Goal: Information Seeking & Learning: Learn about a topic

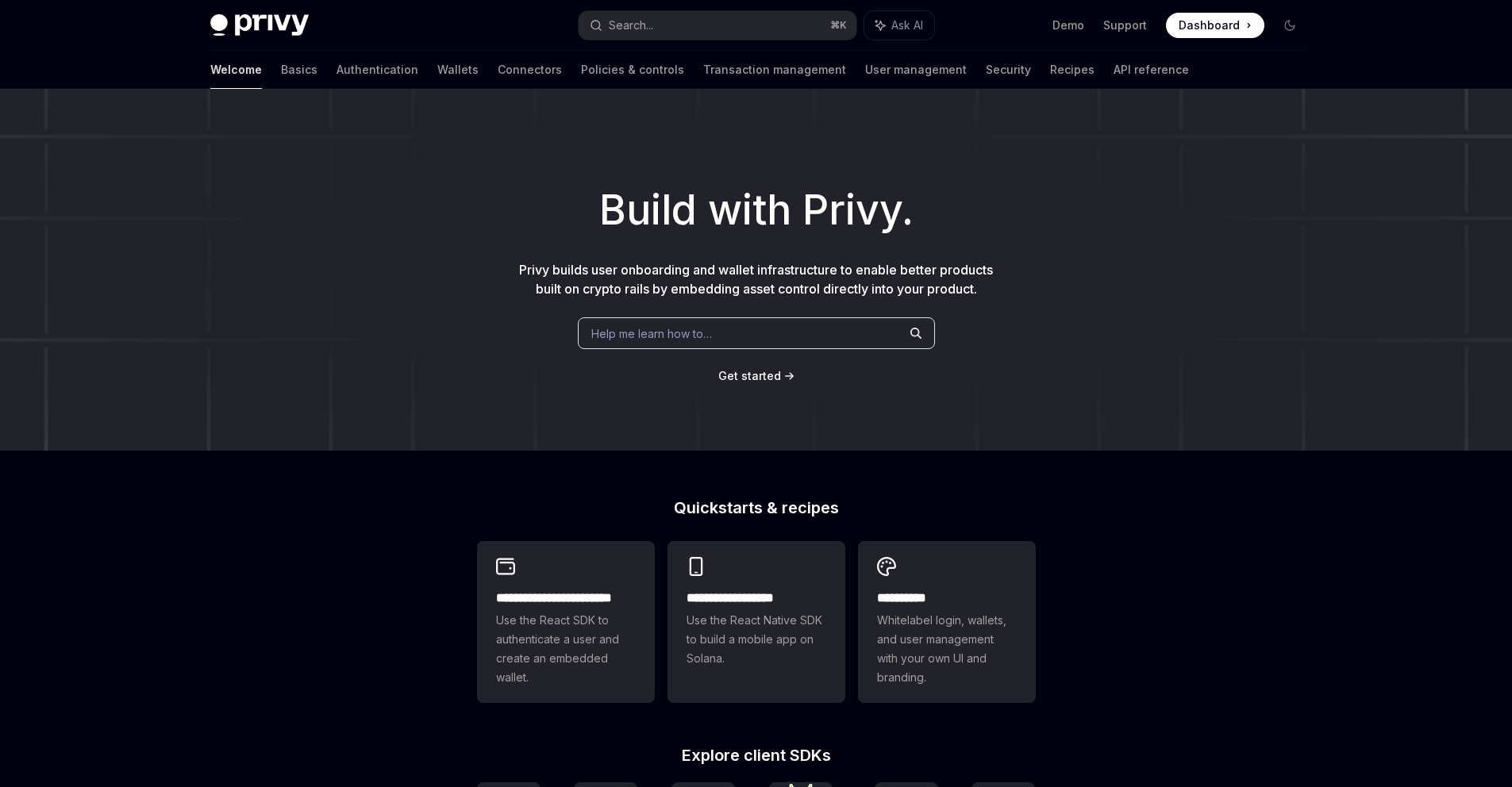
click at [767, 339] on div "Help me learn how to…" at bounding box center [756, 334] width 357 height 32
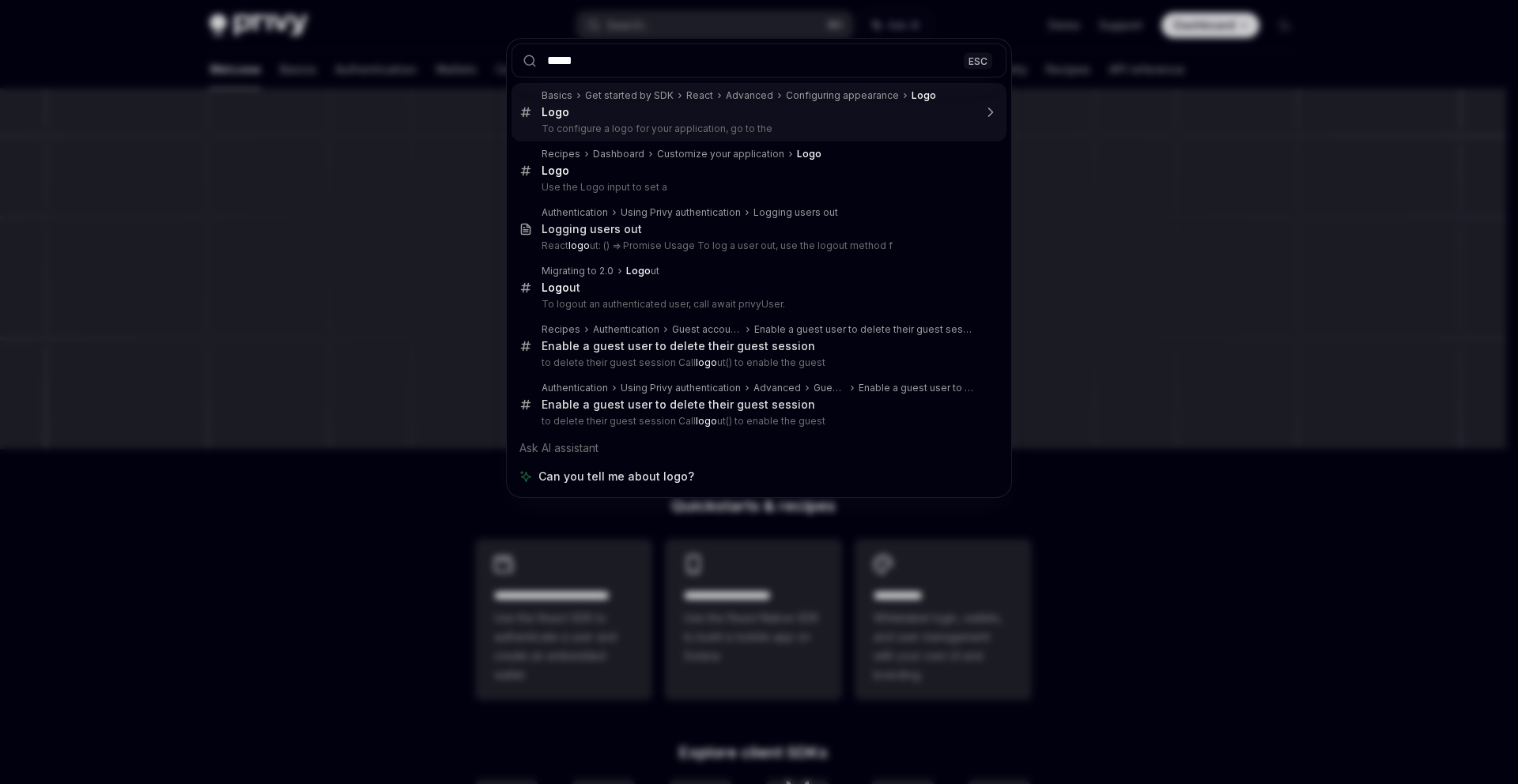
type input "******"
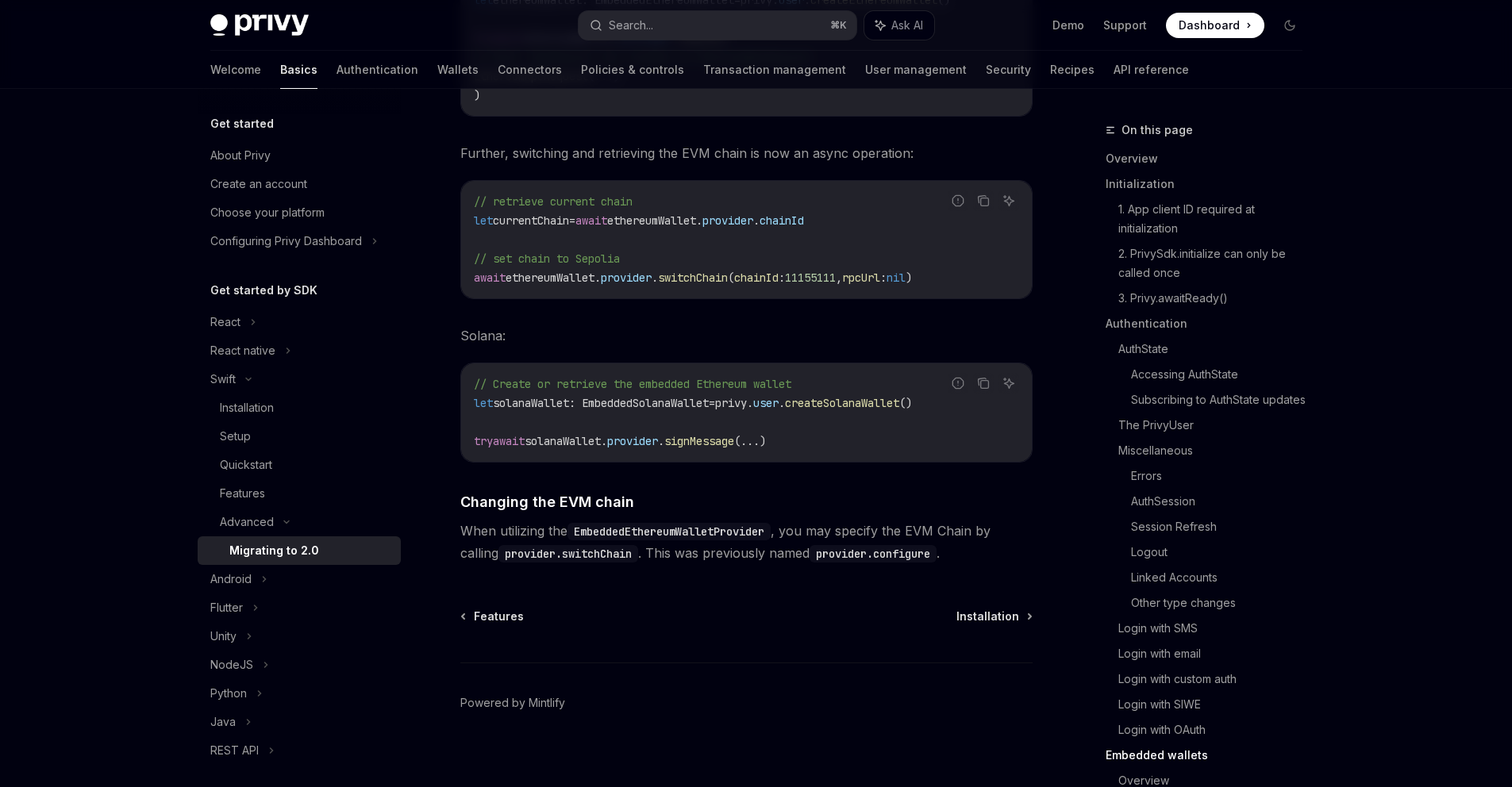
scroll to position [6820, 0]
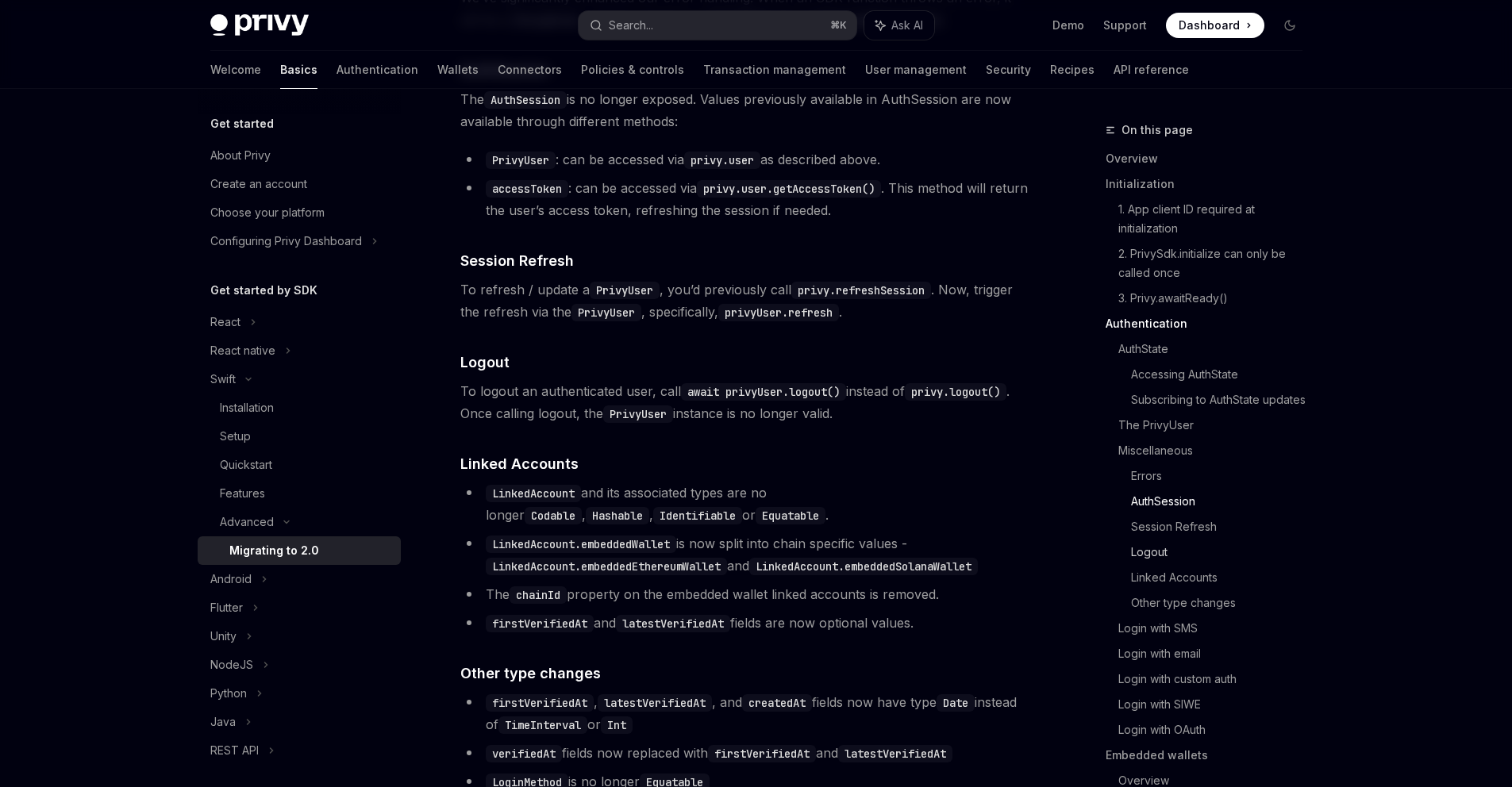
click at [1149, 565] on link "Logout" at bounding box center [1223, 552] width 184 height 25
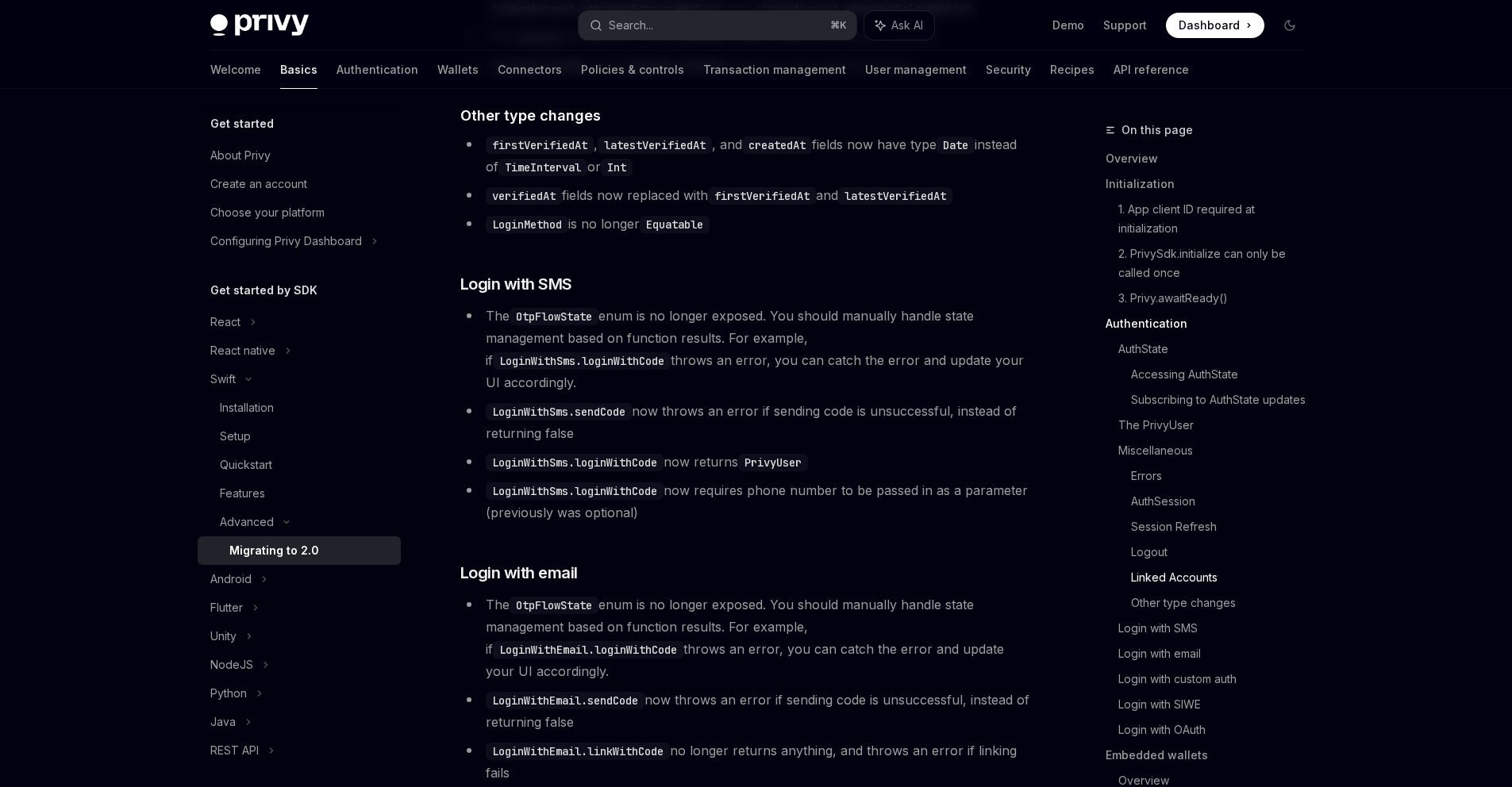
scroll to position [3491, 0]
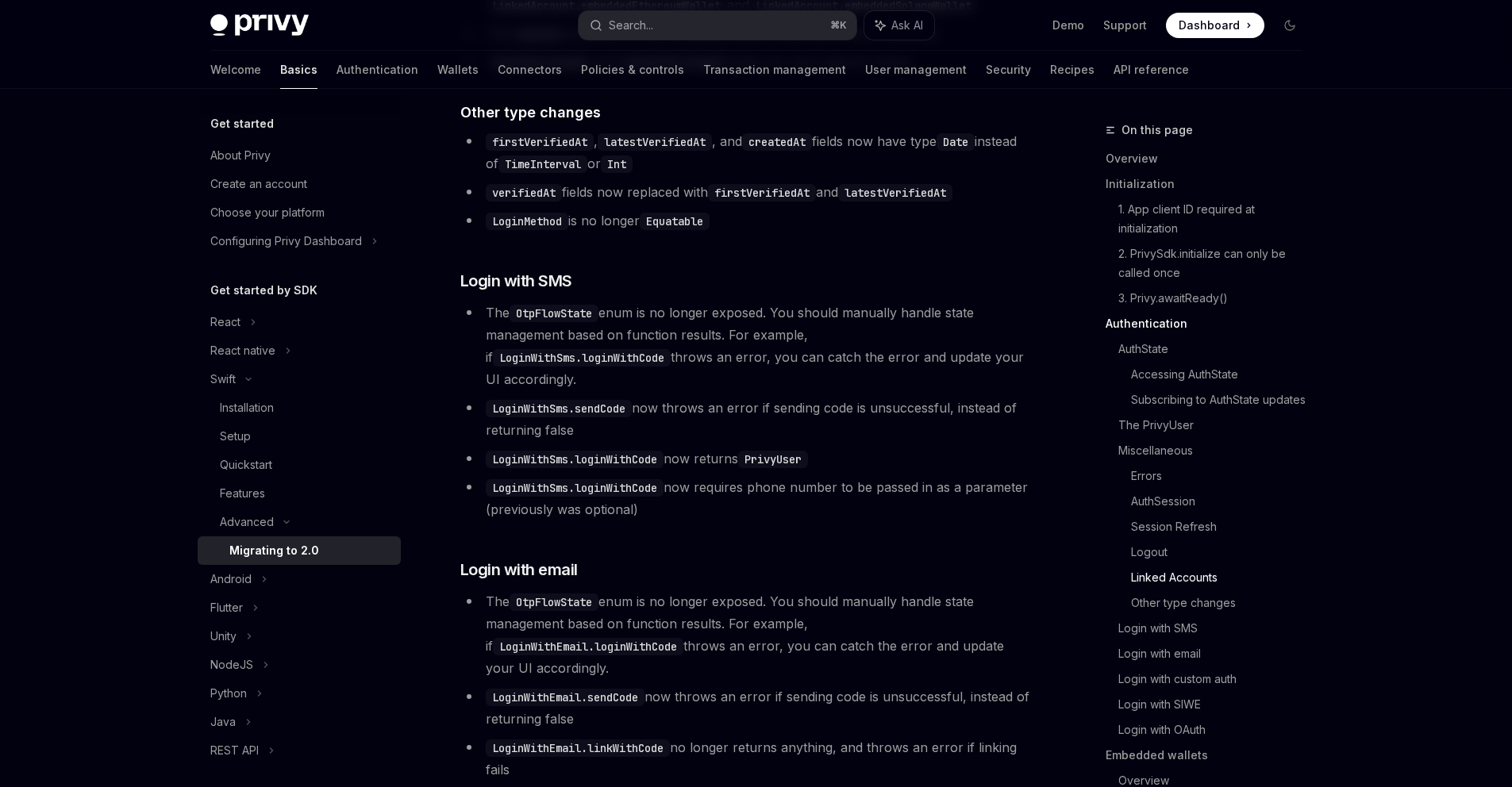
click at [237, 17] on img at bounding box center [259, 25] width 98 height 22
type textarea "*"
